Goal: Information Seeking & Learning: Learn about a topic

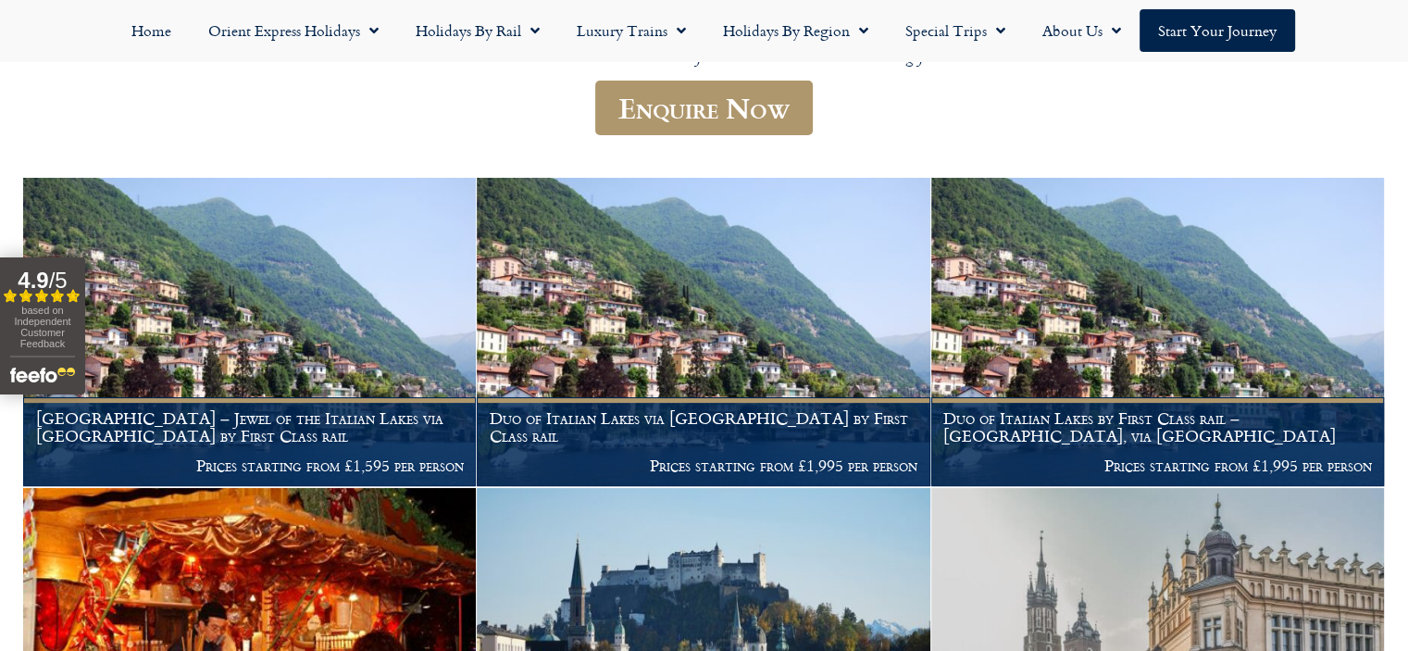
scroll to position [463, 0]
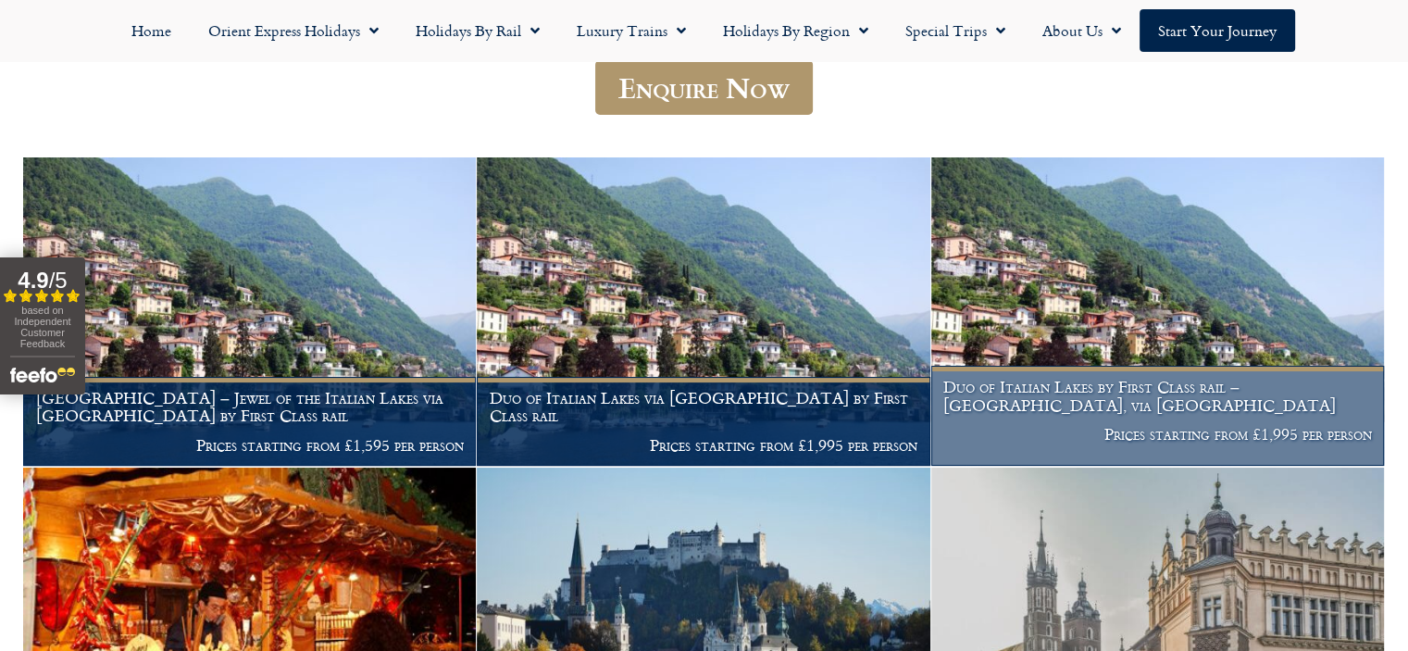
click at [1142, 425] on p "Prices starting from £1,995 per person" at bounding box center [1157, 434] width 428 height 19
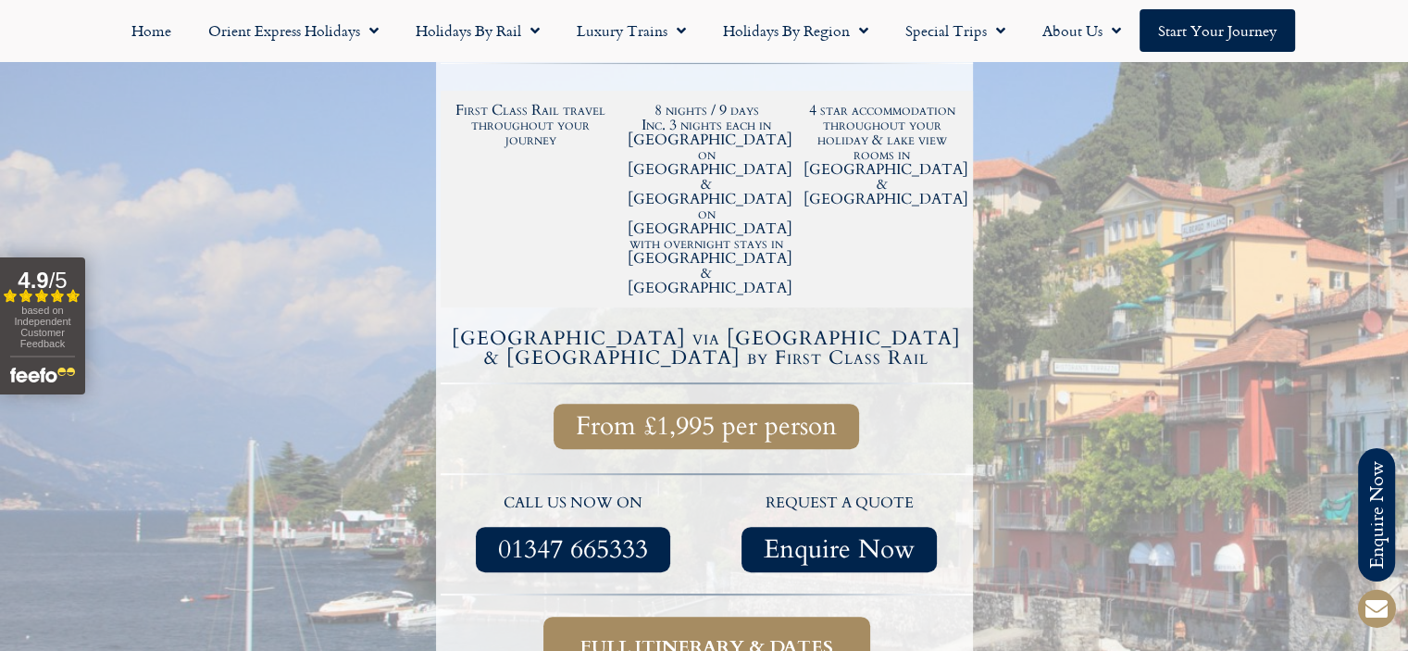
scroll to position [556, 0]
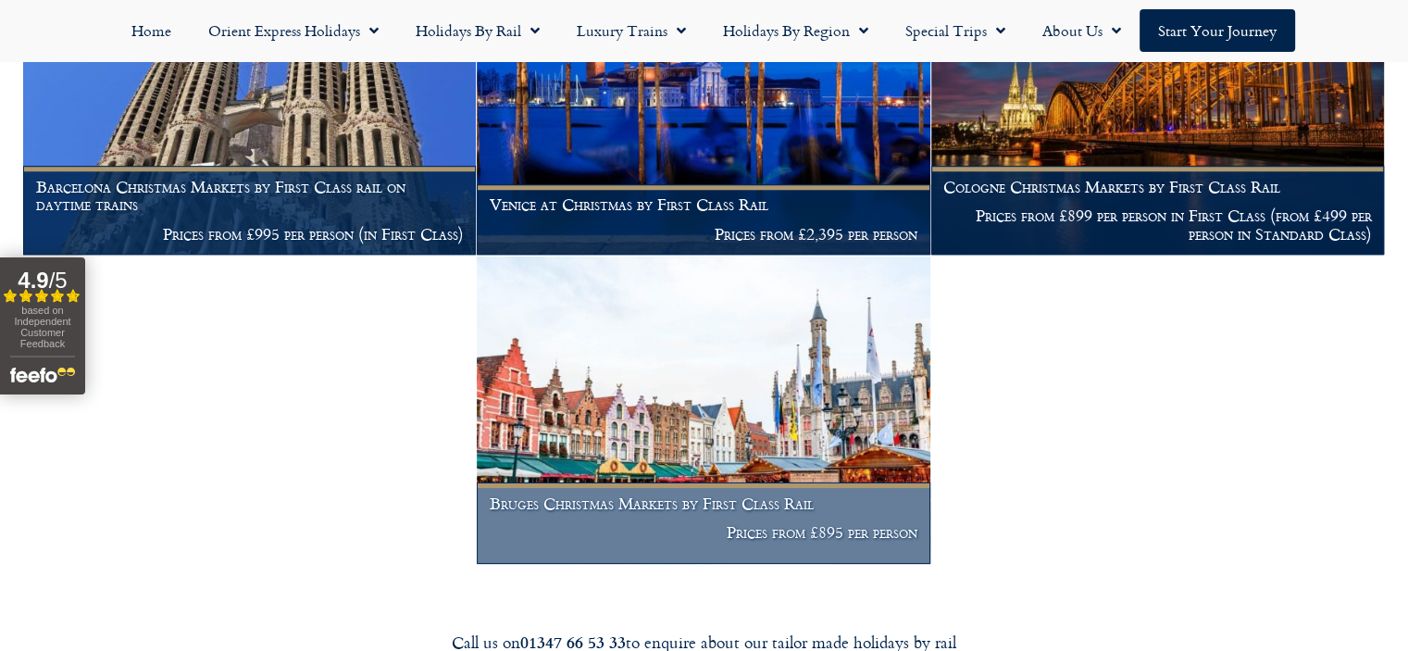
scroll to position [1574, 0]
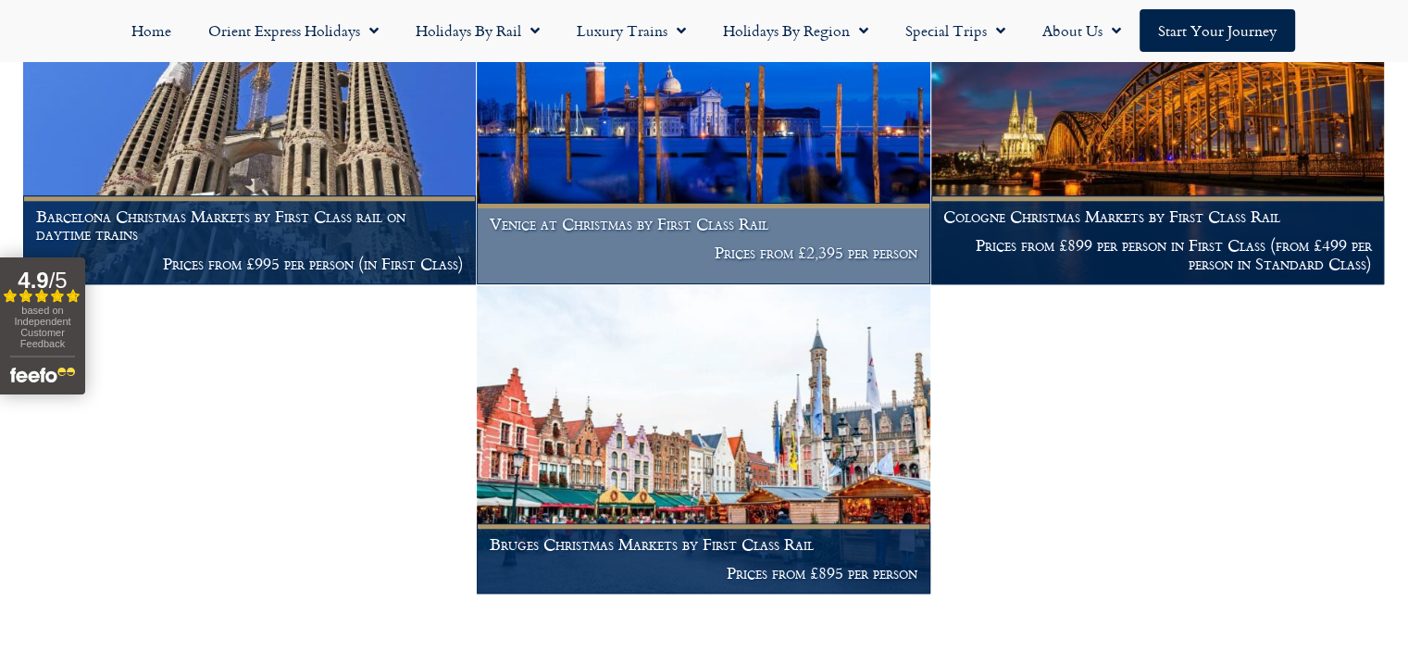
click at [689, 177] on img at bounding box center [703, 130] width 453 height 308
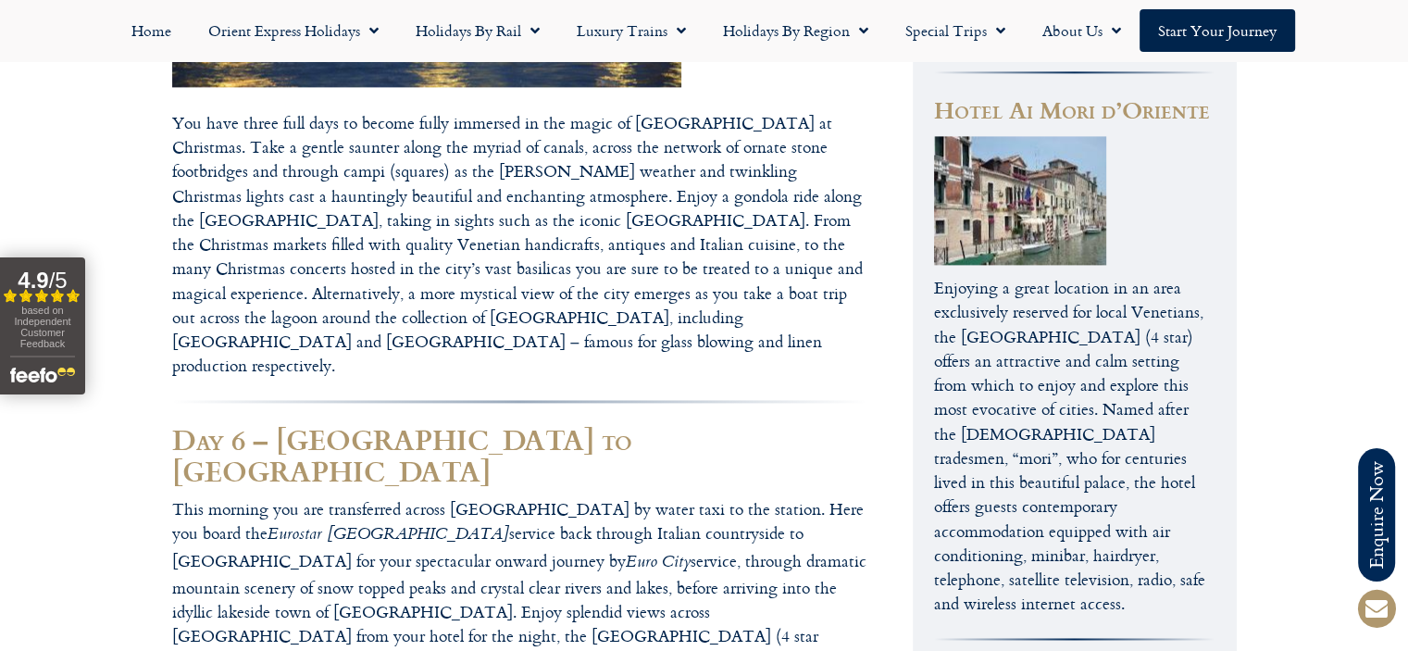
scroll to position [2870, 0]
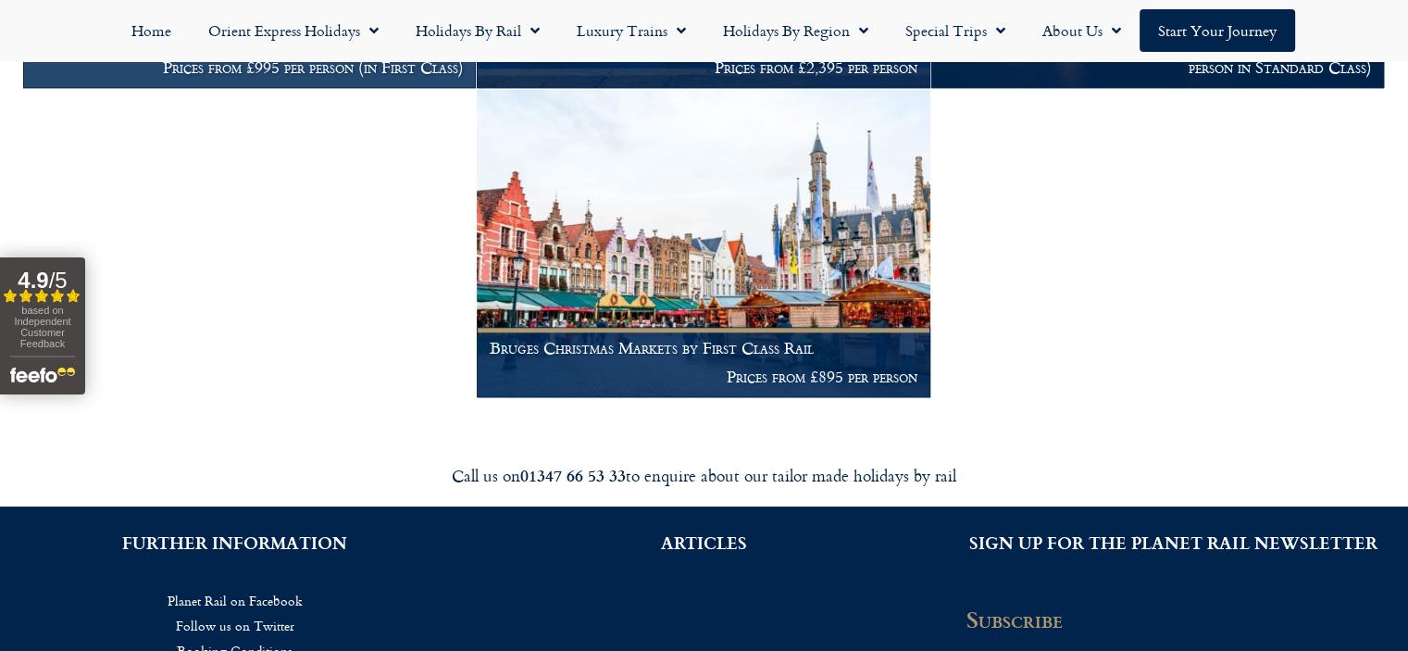
scroll to position [1759, 0]
